Goal: Task Accomplishment & Management: Complete application form

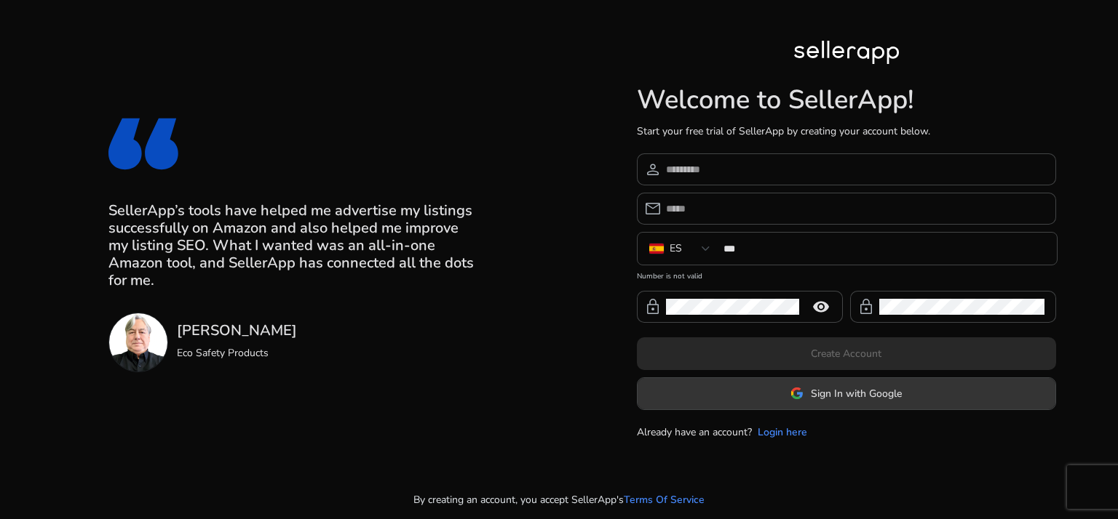
click at [806, 381] on span at bounding box center [846, 393] width 418 height 35
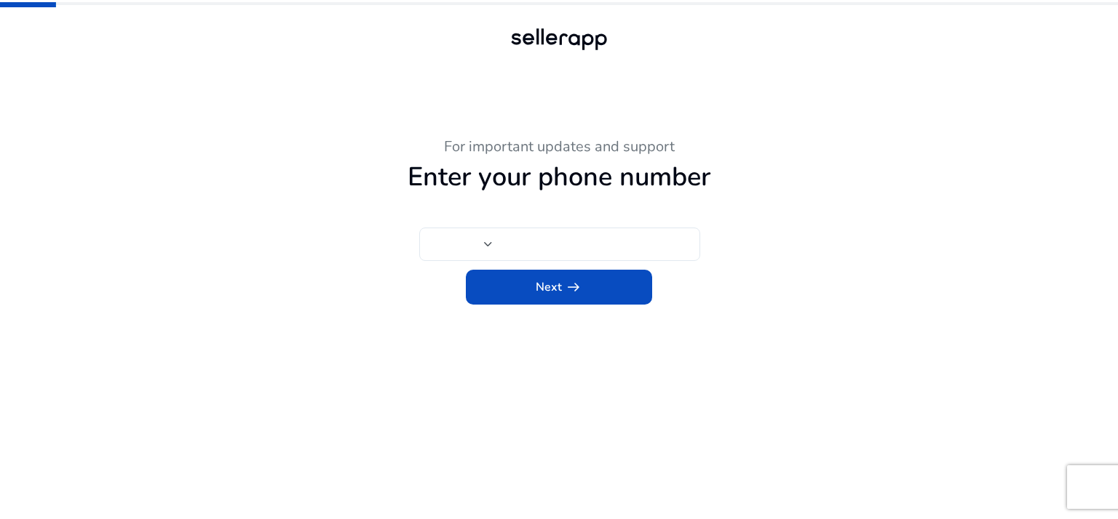
type input "***"
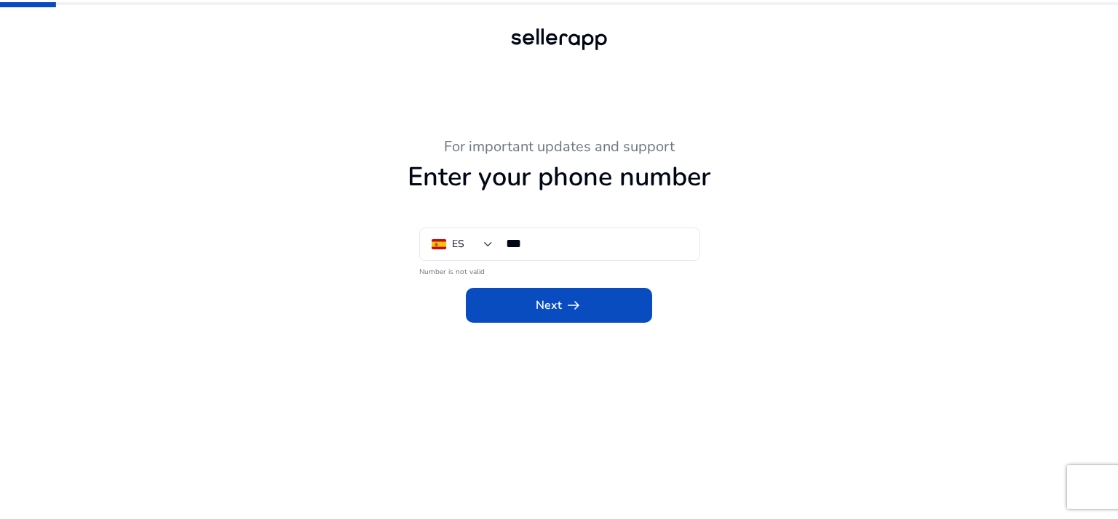
click at [413, 292] on div "Next arrow_right_alt" at bounding box center [559, 301] width 800 height 44
click at [482, 244] on div "ES" at bounding box center [457, 244] width 52 height 16
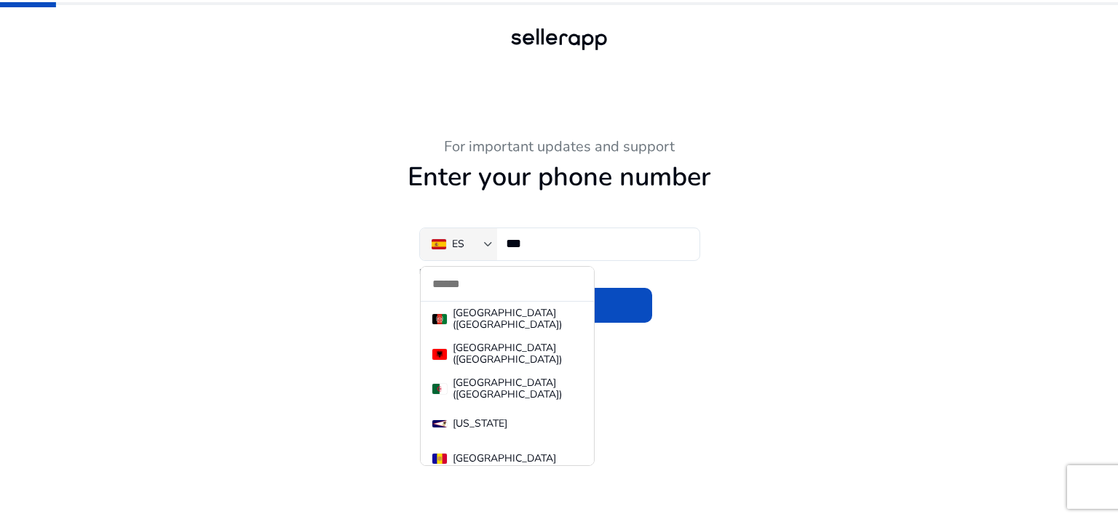
scroll to position [6924, 0]
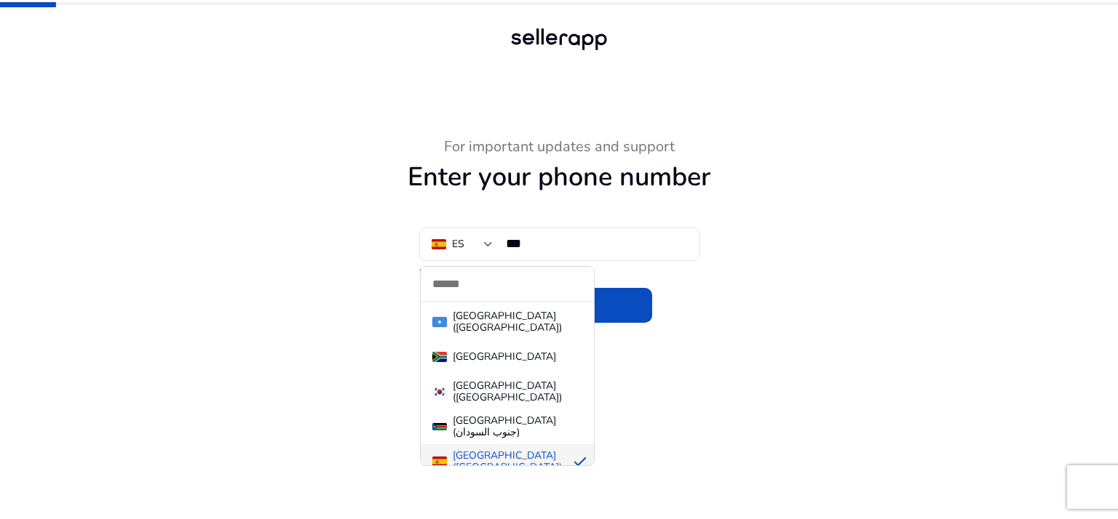
type input "*"
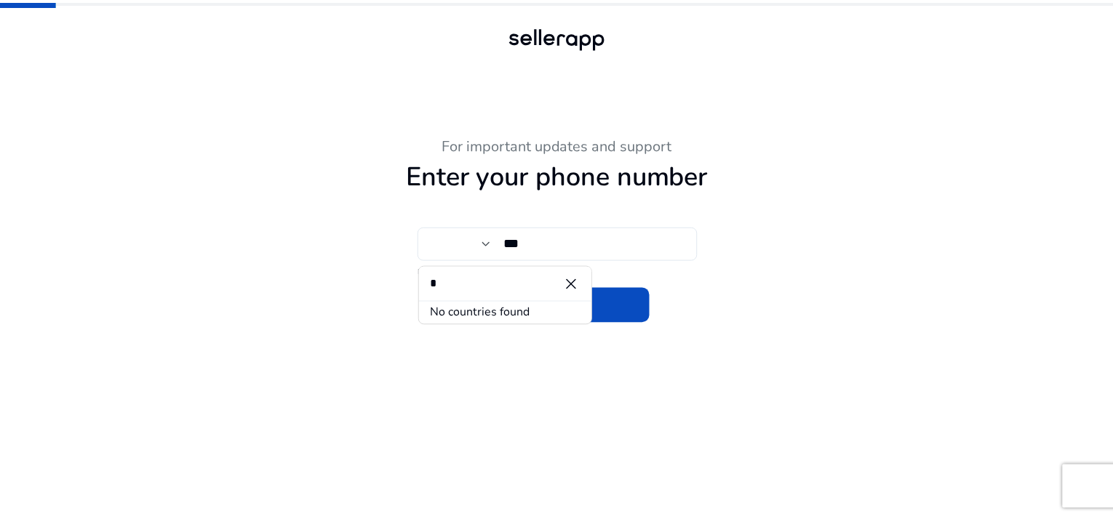
scroll to position [0, 0]
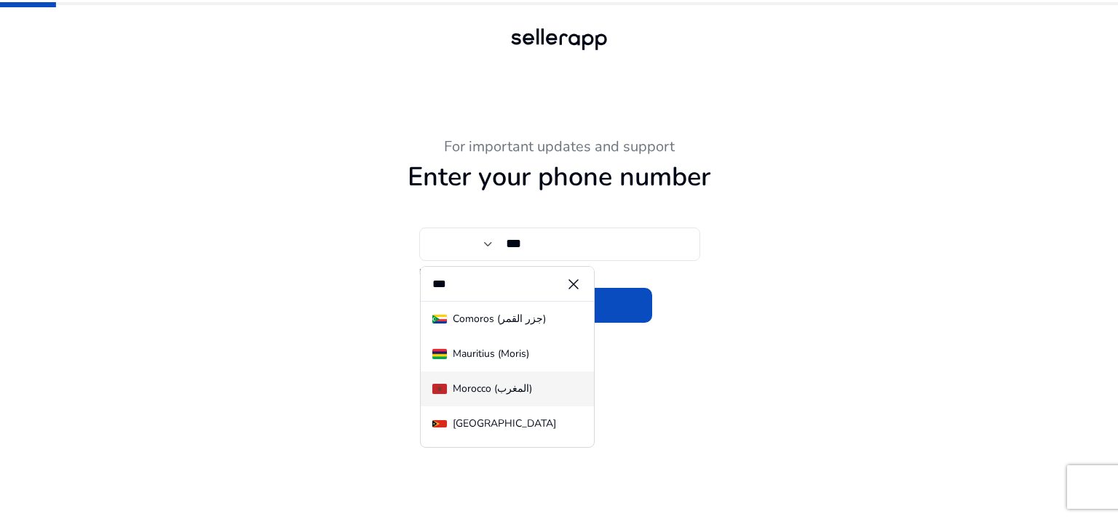
type input "***"
click at [494, 376] on mat-option "Morocco (‫المغرب‬‎)" at bounding box center [507, 389] width 173 height 35
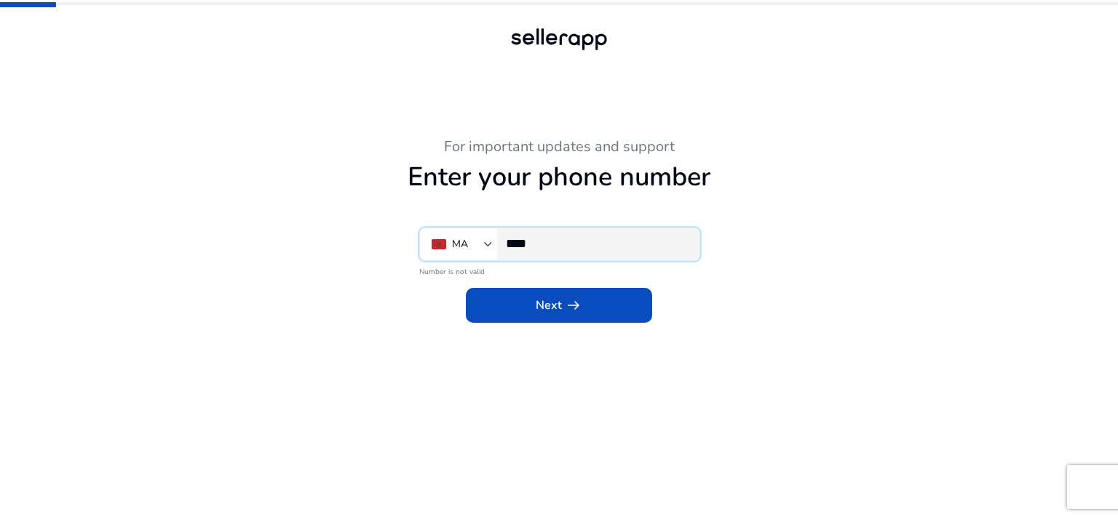
click at [587, 247] on input "****" at bounding box center [597, 244] width 182 height 16
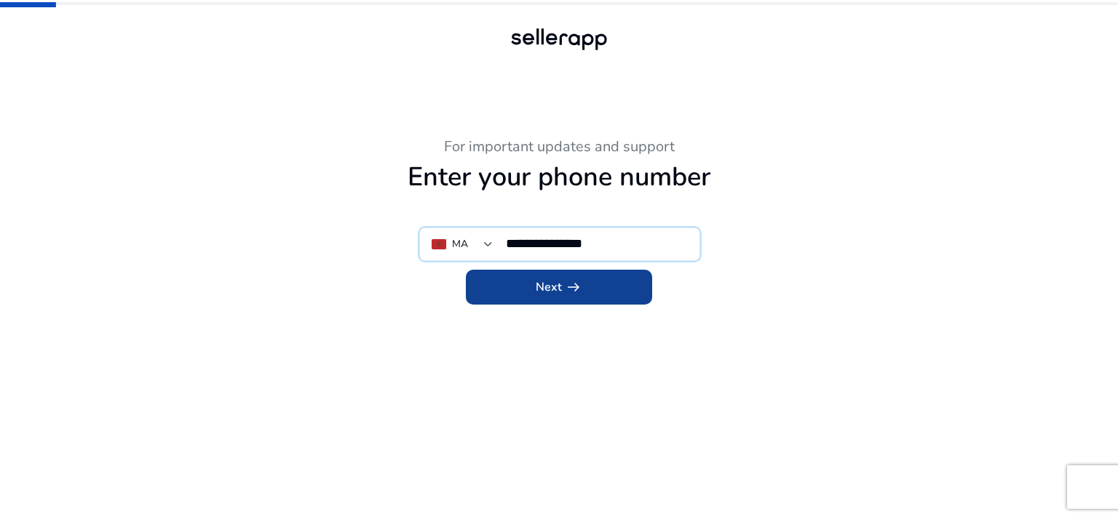
type input "**********"
click at [582, 282] on span at bounding box center [559, 287] width 186 height 35
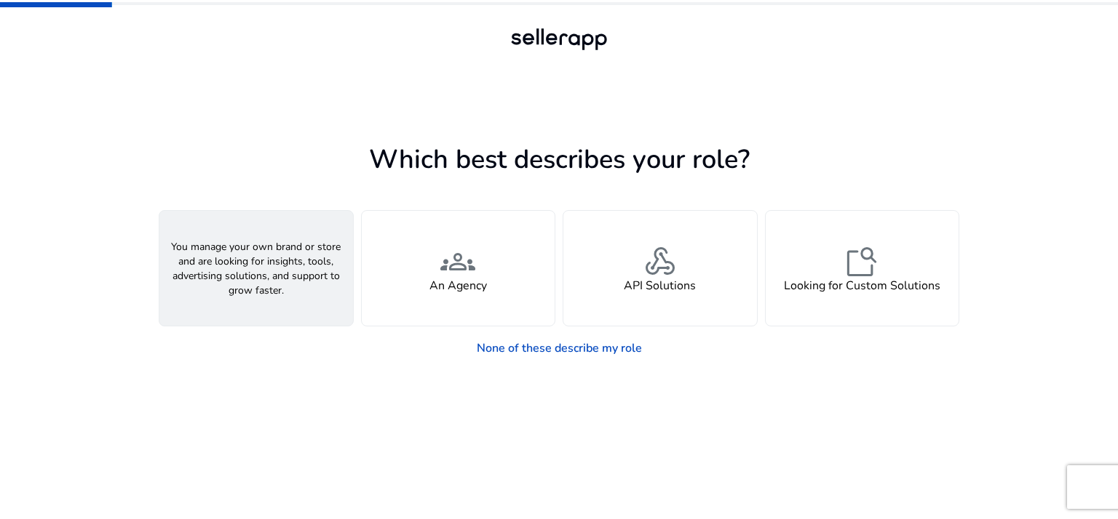
click at [284, 295] on div "person A Seller" at bounding box center [256, 268] width 194 height 115
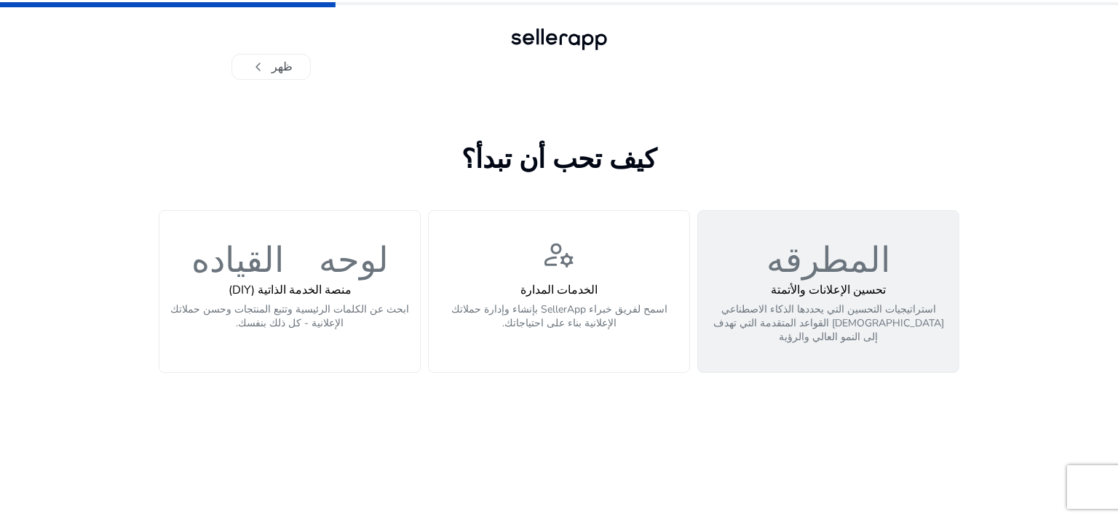
click at [803, 295] on h4 "تحسين الإعلانات والأتمتة" at bounding box center [827, 291] width 243 height 14
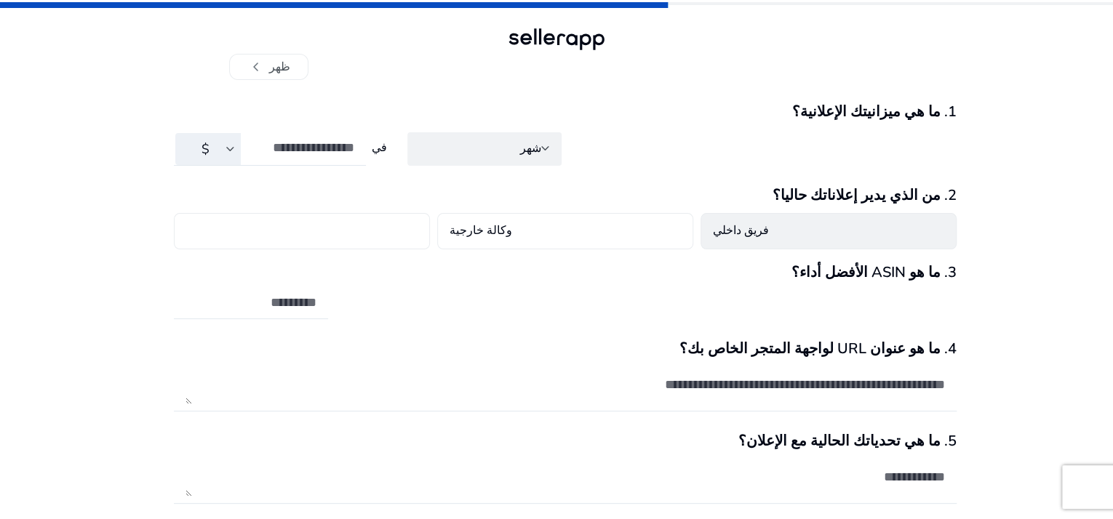
click at [791, 241] on div "فريق داخلي" at bounding box center [829, 231] width 256 height 36
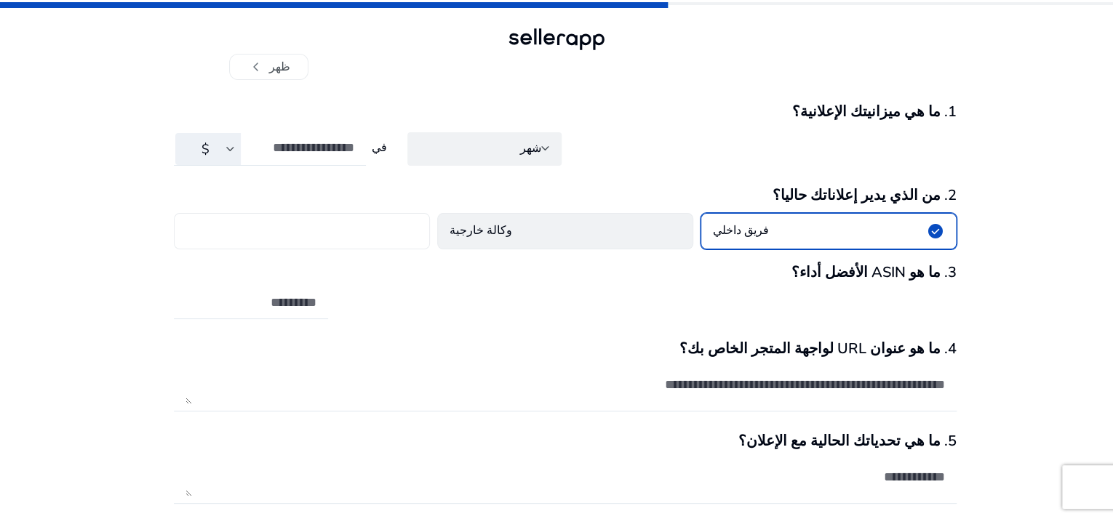
click at [558, 237] on div "وكالة خارجية" at bounding box center [565, 231] width 256 height 36
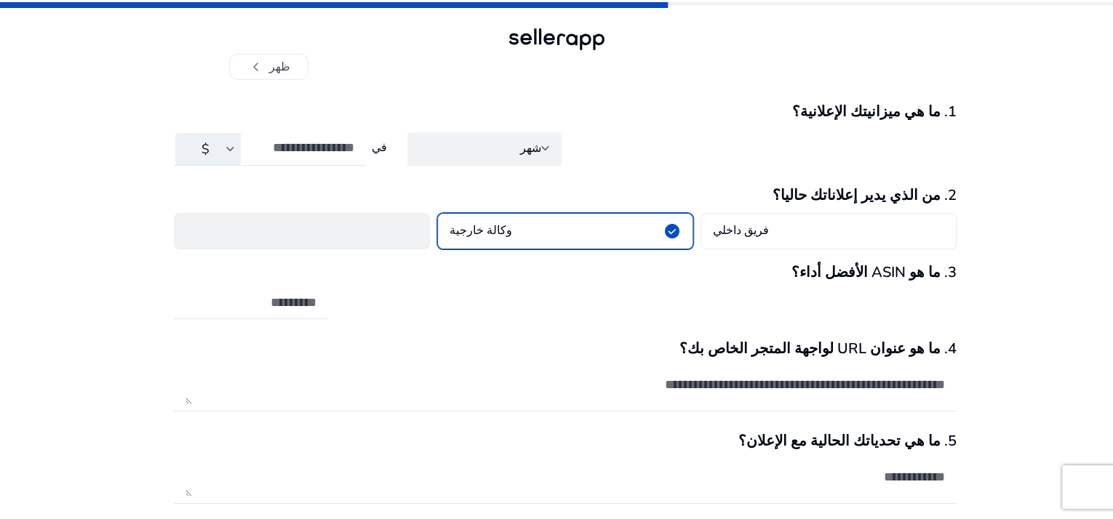
click at [373, 236] on div at bounding box center [302, 231] width 256 height 36
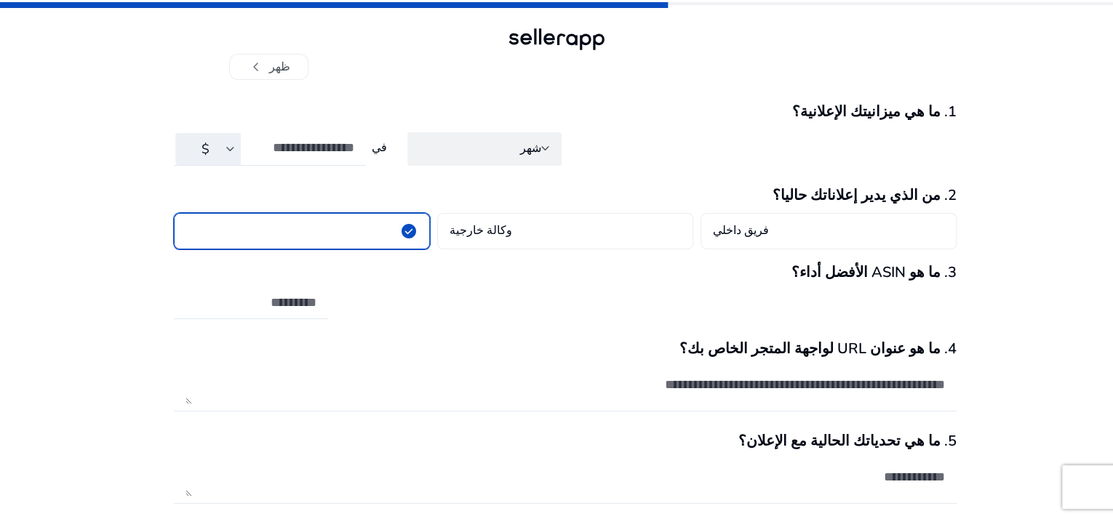
click at [1108, 187] on div "chevron_left ظهر 1. ما هي ميزانيتك الإعلانية؟ $ في شهر 2. من الذي يدير إعلاناتك…" at bounding box center [556, 284] width 1113 height 569
click at [1062, 138] on div "chevron_left ظهر 1. ما هي ميزانيتك الإعلانية؟ $ في شهر 2. من الذي يدير إعلاناتك…" at bounding box center [556, 284] width 1113 height 569
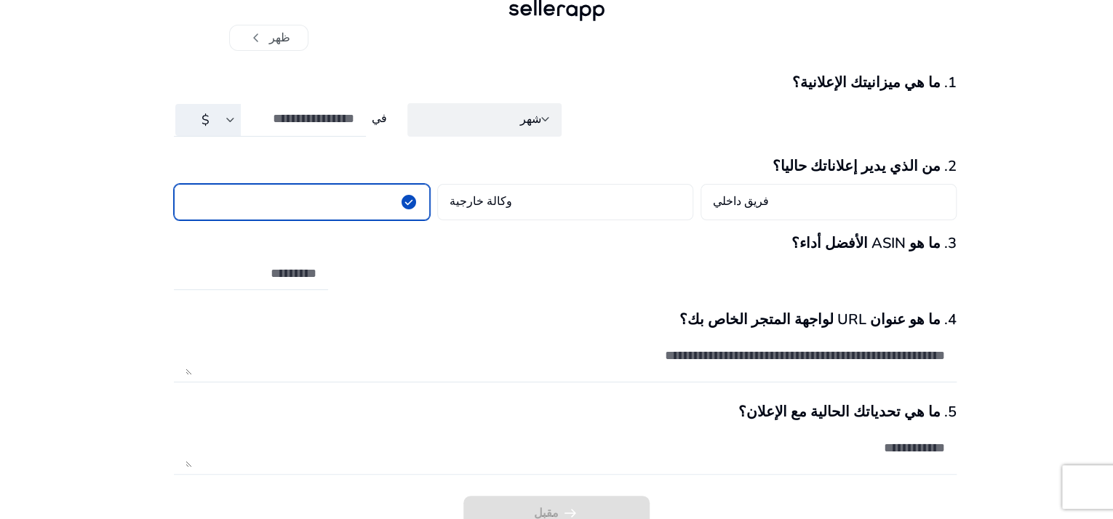
scroll to position [49, 0]
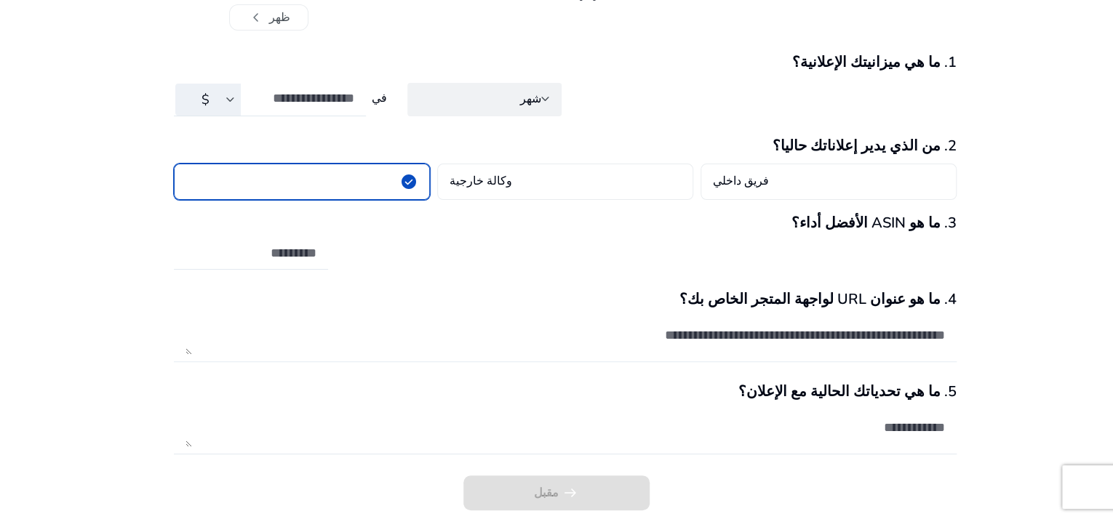
click at [698, 338] on textarea at bounding box center [566, 335] width 760 height 39
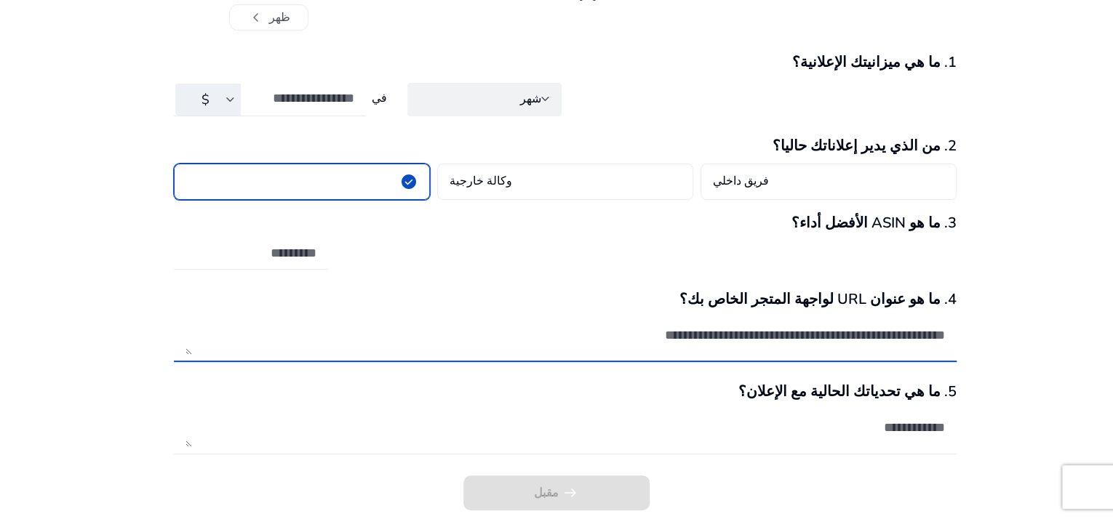
click at [288, 248] on input "text" at bounding box center [251, 253] width 131 height 16
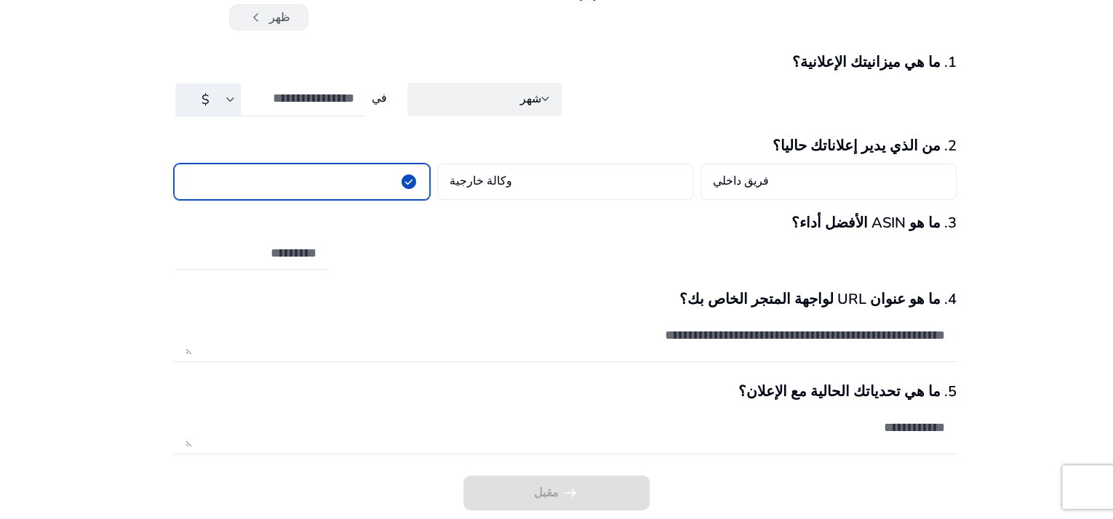
click at [258, 9] on span "chevron_left" at bounding box center [255, 17] width 17 height 17
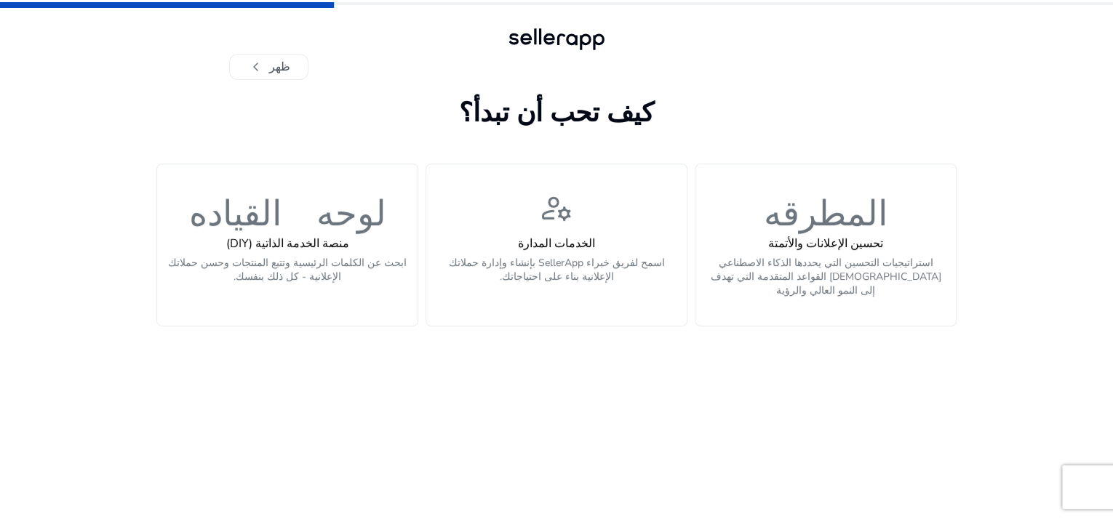
scroll to position [0, 0]
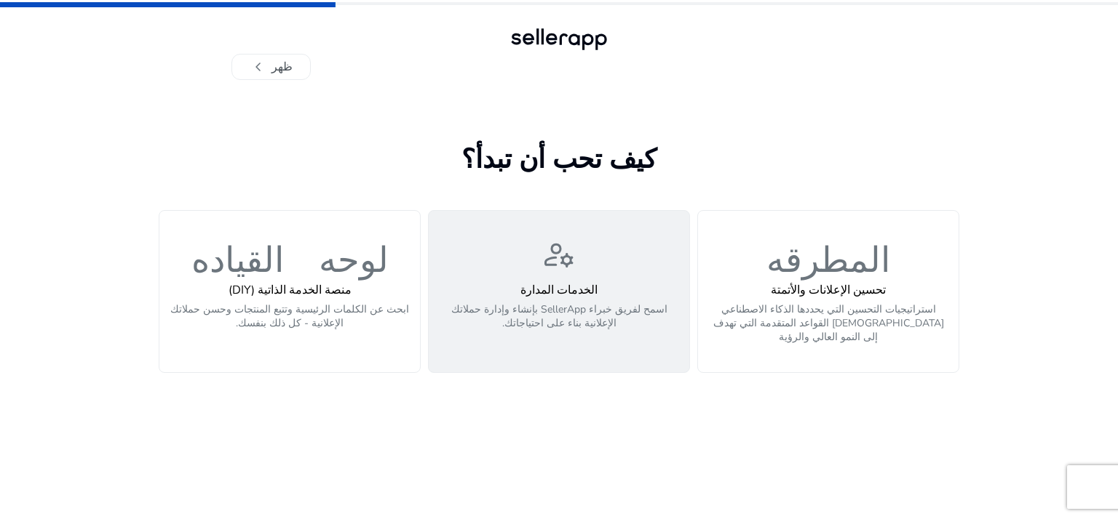
click at [614, 280] on div "manage_accounts الخدمات المدارة اسمح لفريق خبراء SellerApp بإنشاء وإدارة حملاتك…" at bounding box center [558, 291] width 243 height 109
